Goal: Find specific page/section: Find specific page/section

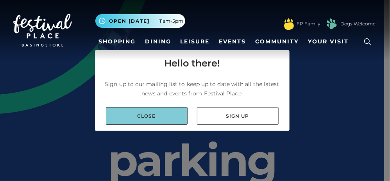
click at [143, 117] on link "Close" at bounding box center [147, 116] width 82 height 18
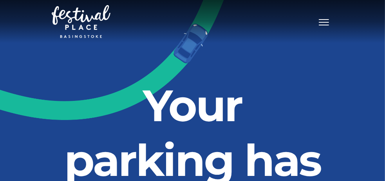
click at [0, 0] on link "Shopping" at bounding box center [0, 0] width 0 height 0
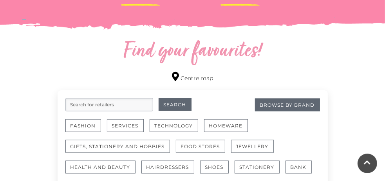
scroll to position [452, 0]
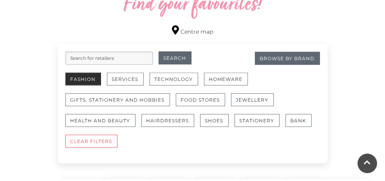
click at [65, 75] on button "Fashion" at bounding box center [83, 79] width 36 height 13
